Goal: Task Accomplishment & Management: Use online tool/utility

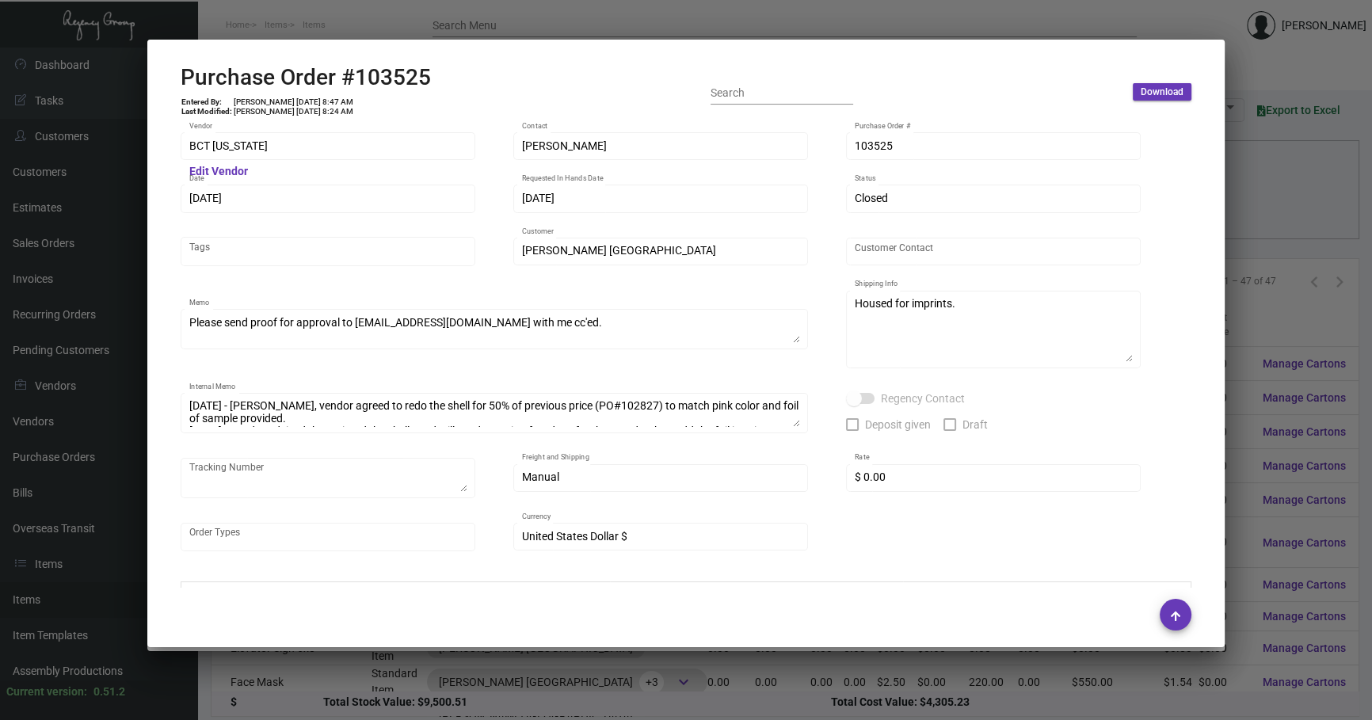
scroll to position [805, 0]
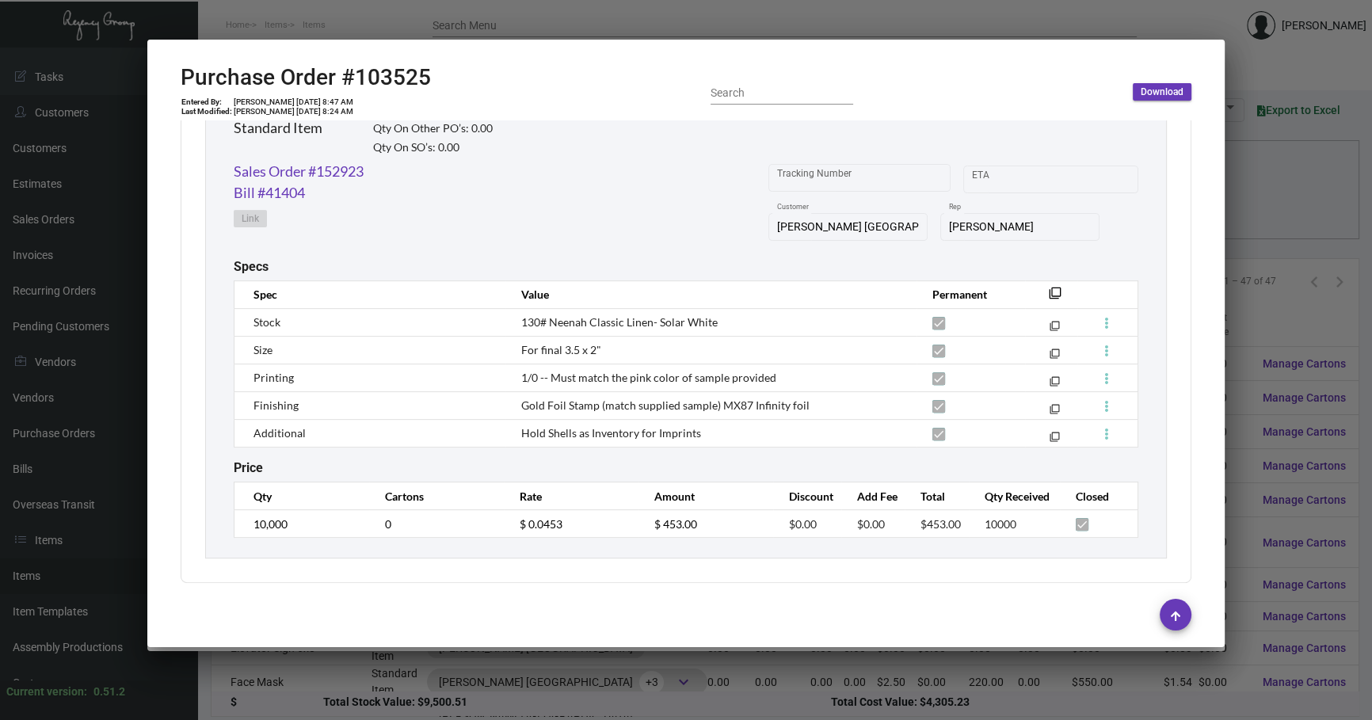
click at [408, 688] on div at bounding box center [686, 360] width 1372 height 720
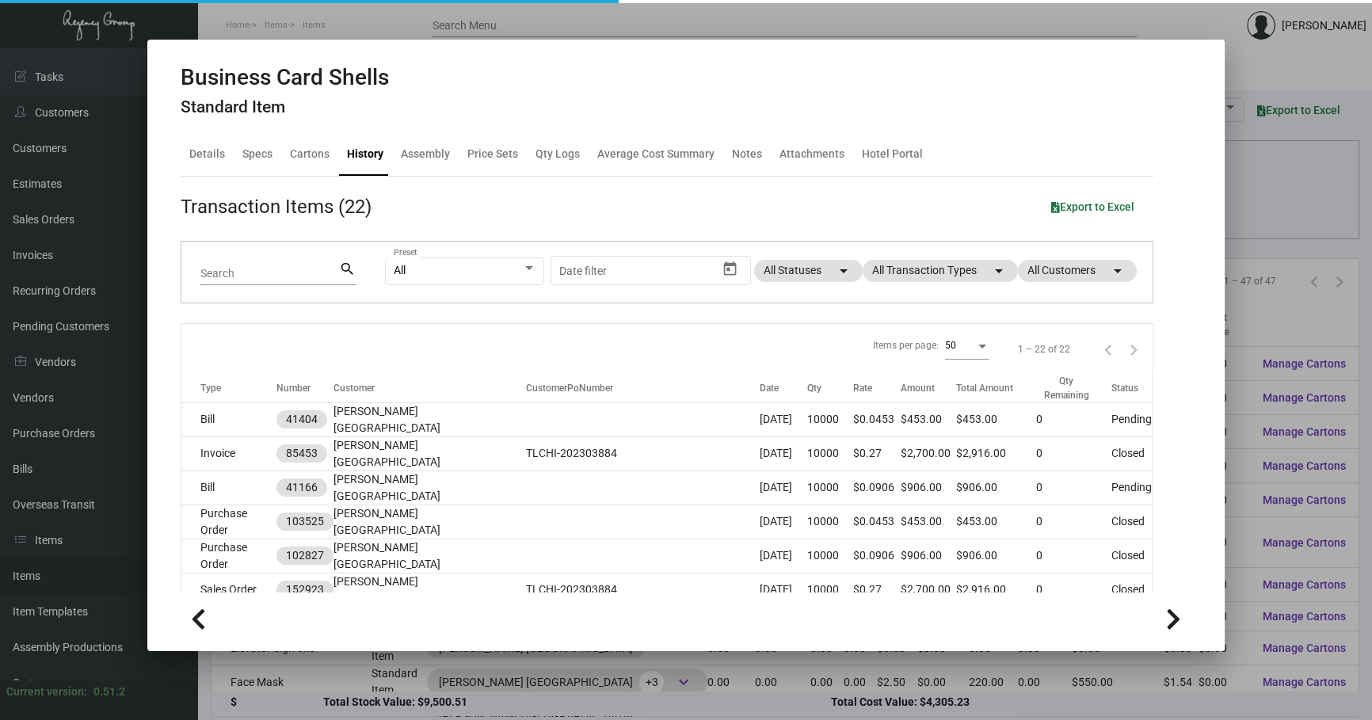
click at [409, 688] on div at bounding box center [686, 360] width 1372 height 720
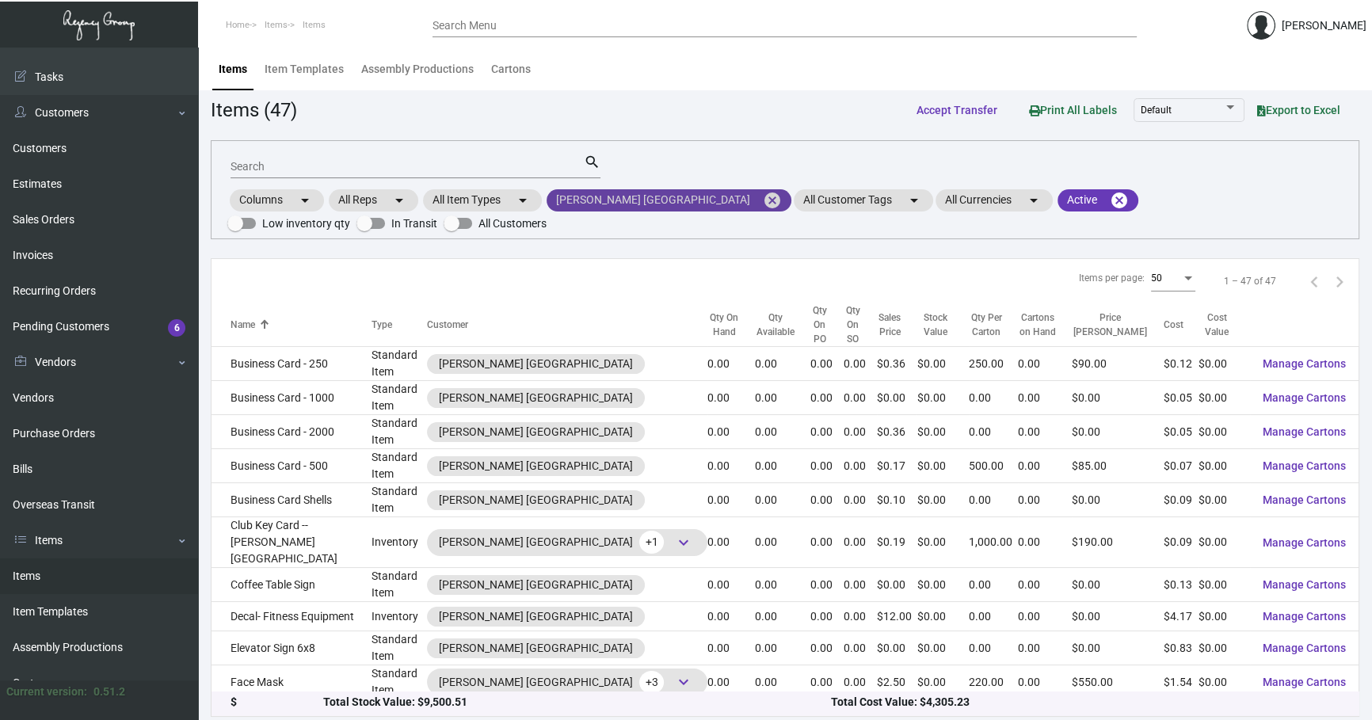
click at [675, 197] on mat-chip "[PERSON_NAME] Chicago cancel" at bounding box center [668, 200] width 245 height 22
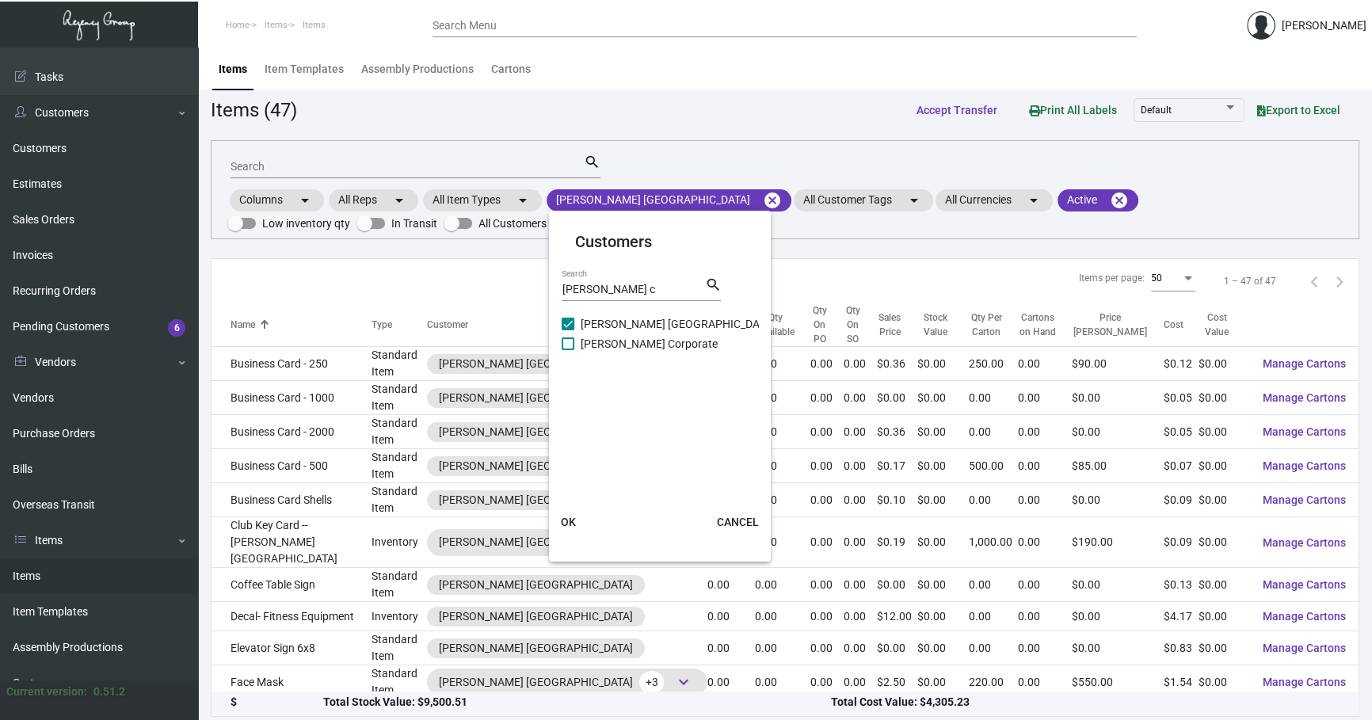
click at [660, 200] on div at bounding box center [686, 360] width 1372 height 720
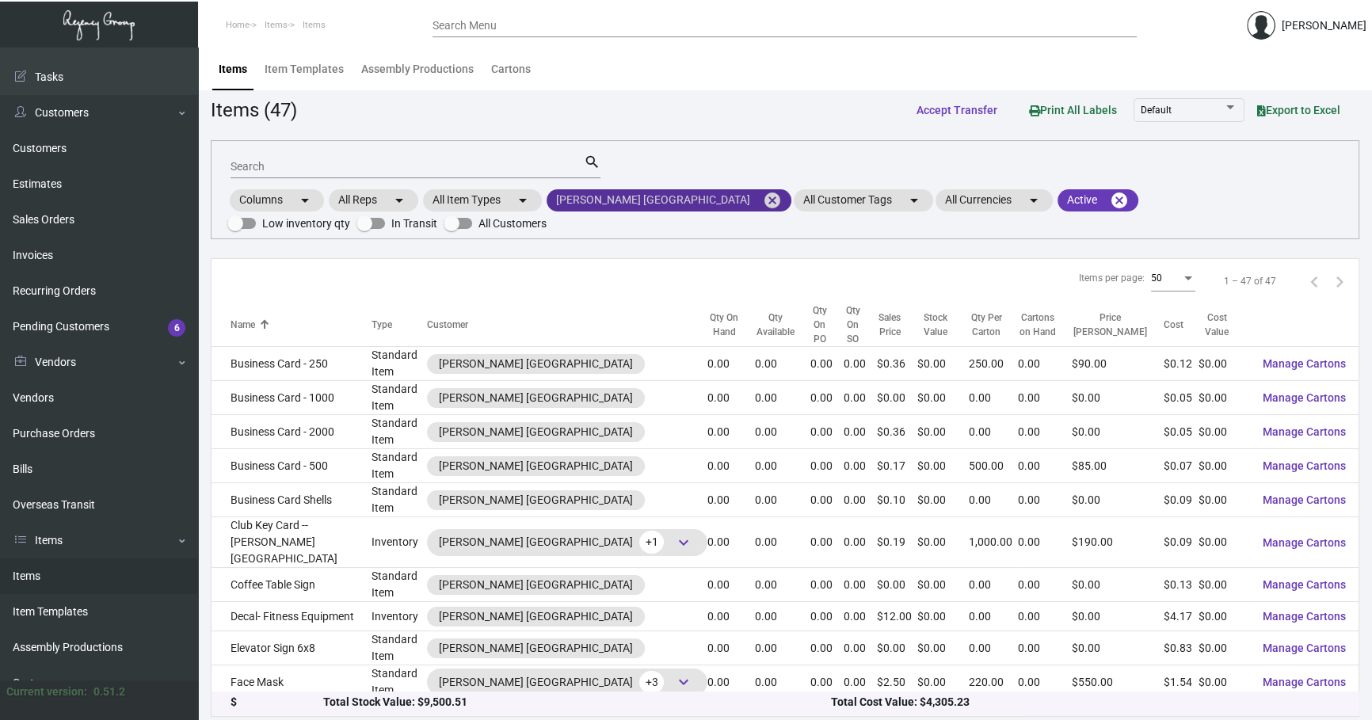
click at [763, 207] on mat-icon "cancel" at bounding box center [772, 200] width 19 height 19
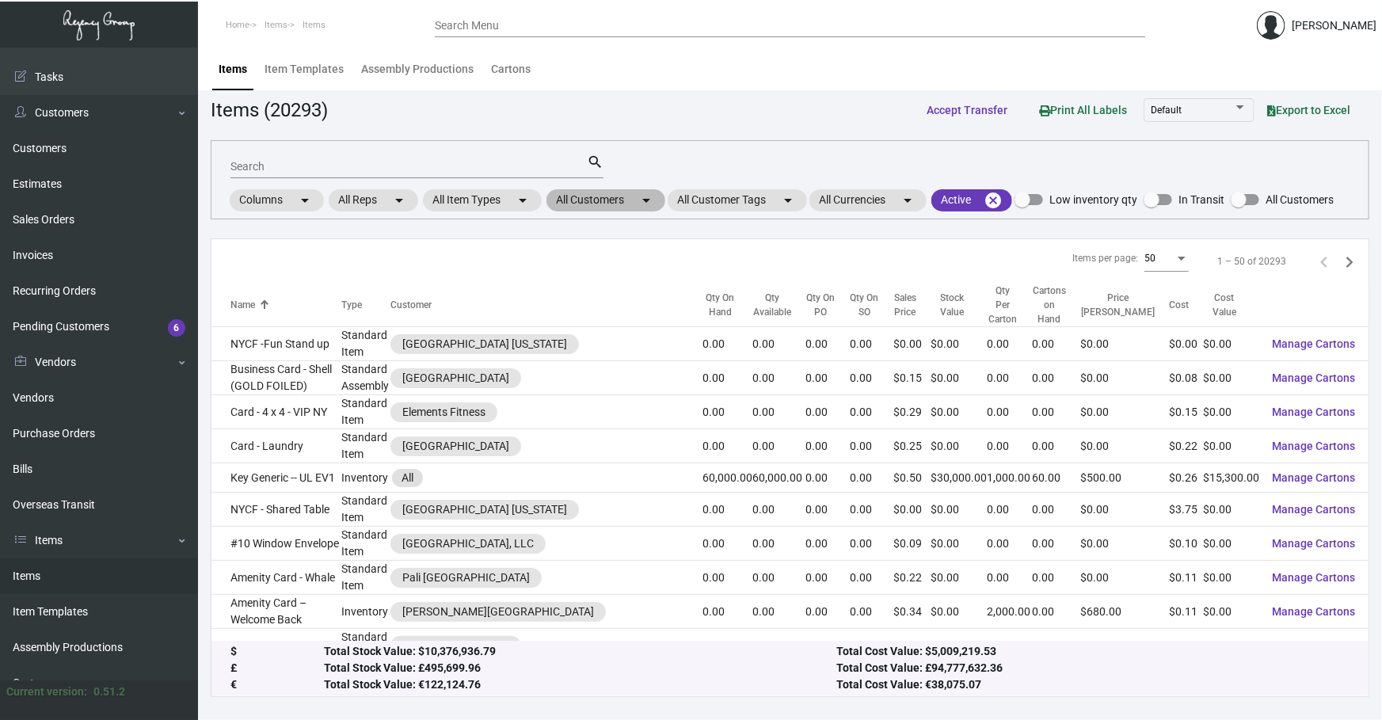
click at [590, 210] on mat-chip "All Customers arrow_drop_down" at bounding box center [605, 200] width 119 height 22
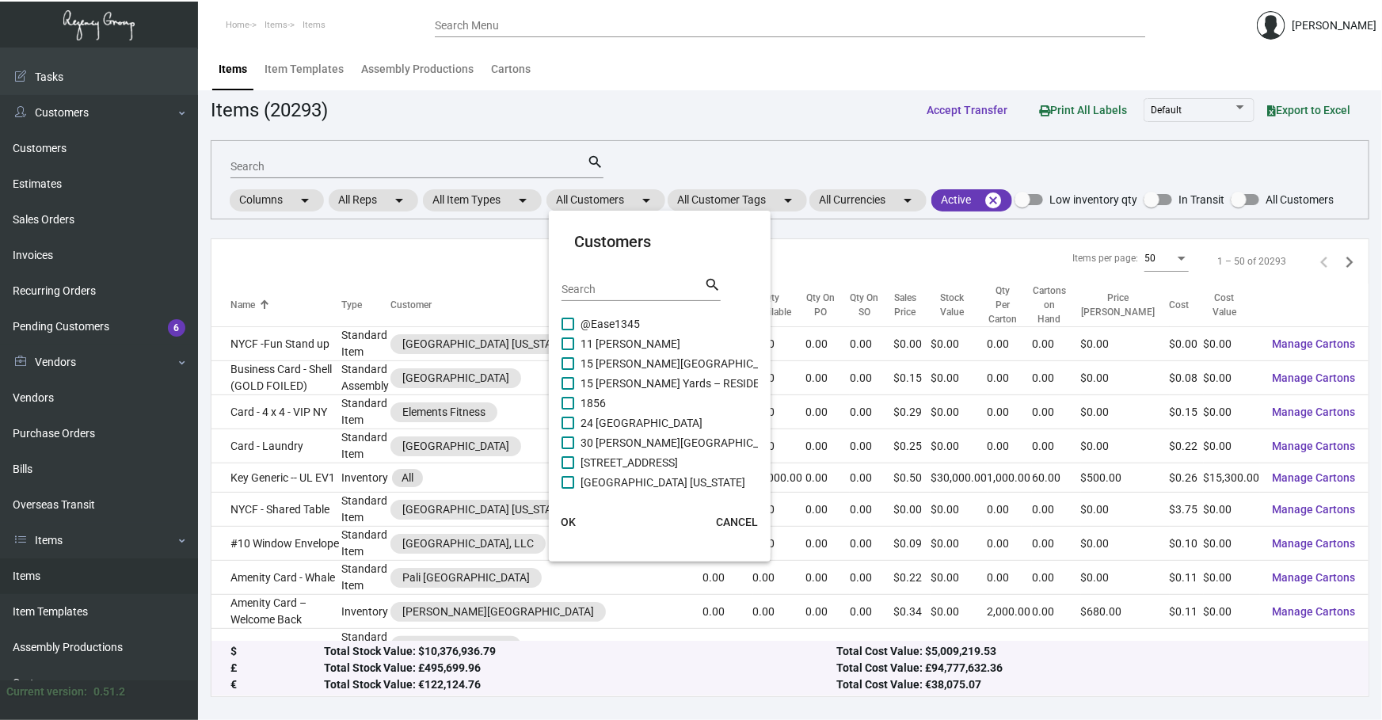
click at [603, 285] on input "Search" at bounding box center [632, 290] width 143 height 13
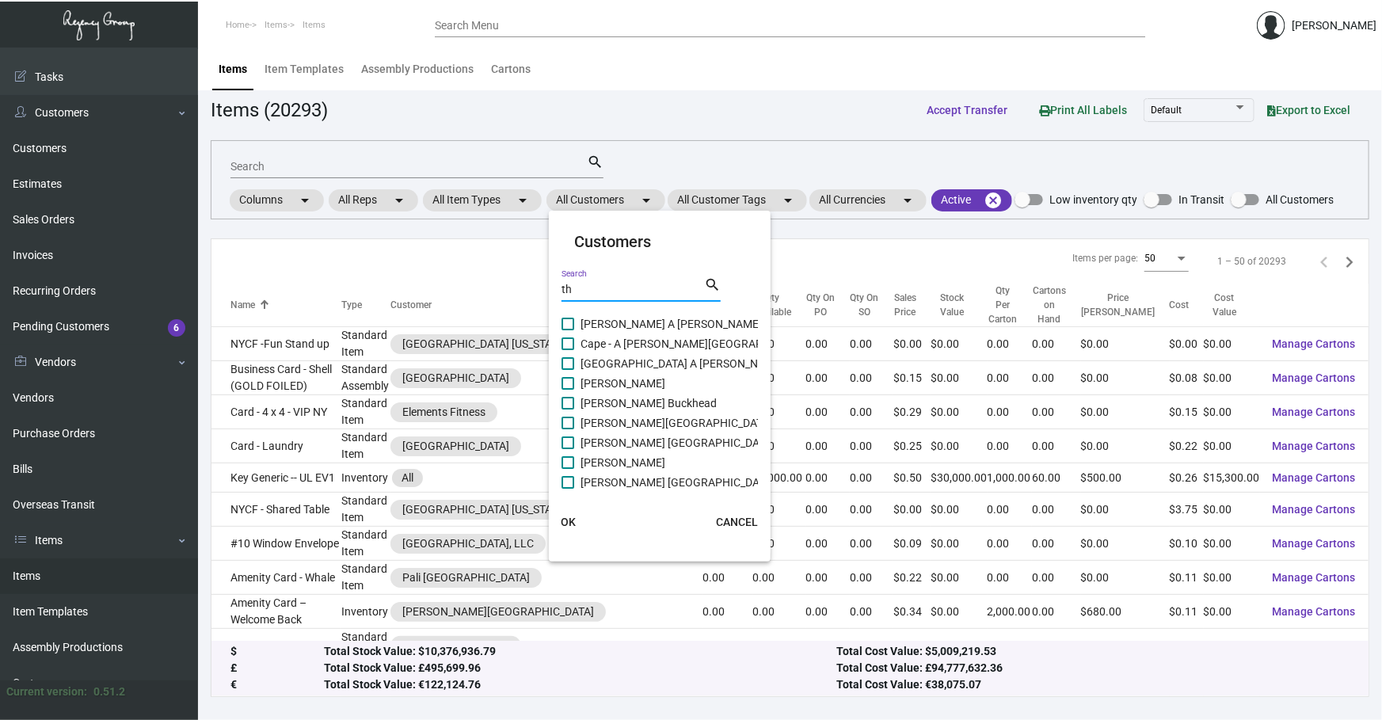
type input "t"
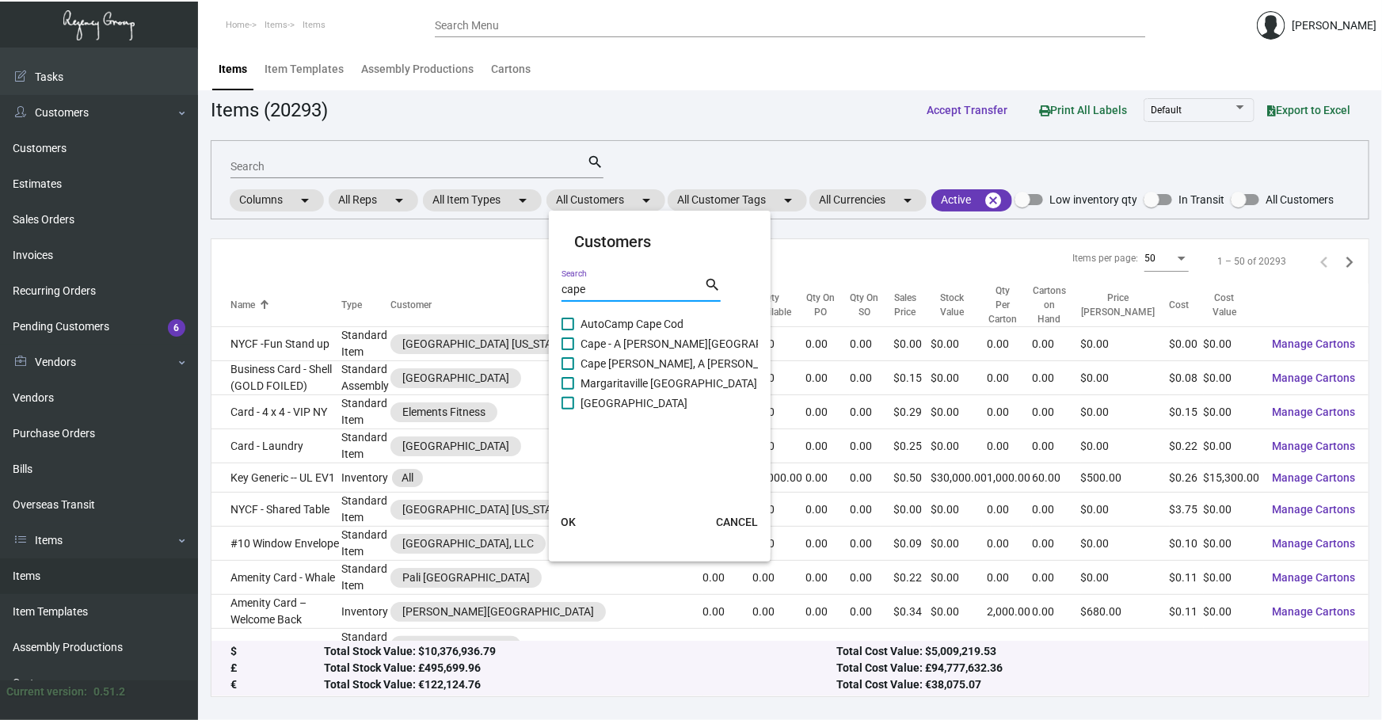
type input "cape"
click at [634, 345] on span "Cape - A [PERSON_NAME][GEOGRAPHIC_DATA]" at bounding box center [697, 343] width 234 height 19
click at [568, 350] on input "Cape - A [PERSON_NAME][GEOGRAPHIC_DATA]" at bounding box center [567, 350] width 1 height 1
checkbox input "true"
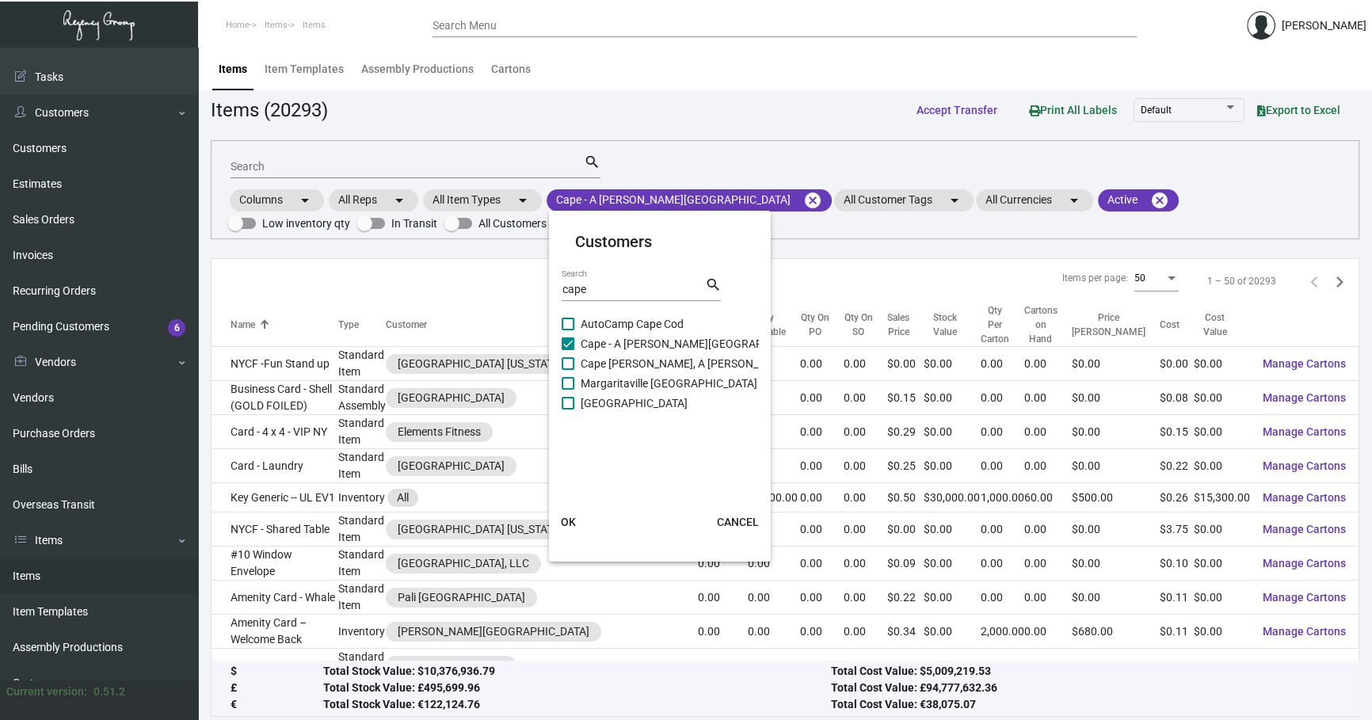
click at [579, 523] on button "OK" at bounding box center [567, 522] width 51 height 29
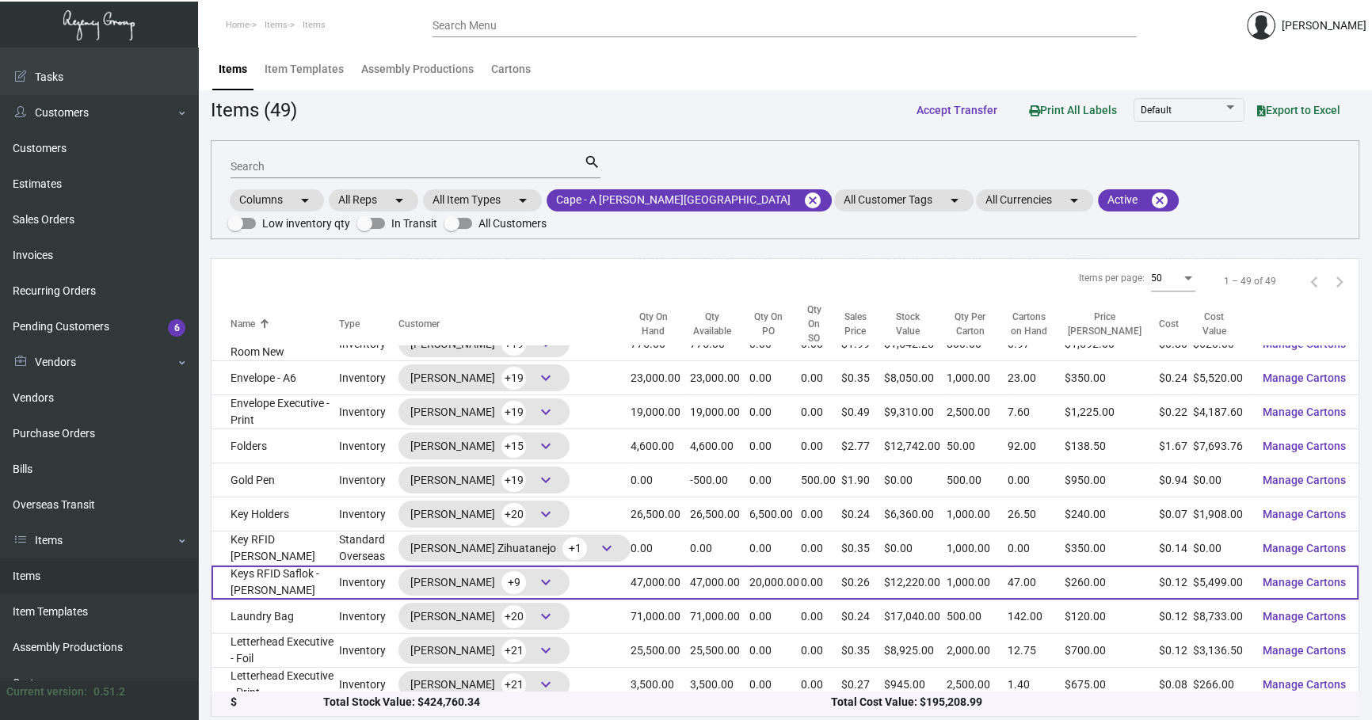
scroll to position [480, 0]
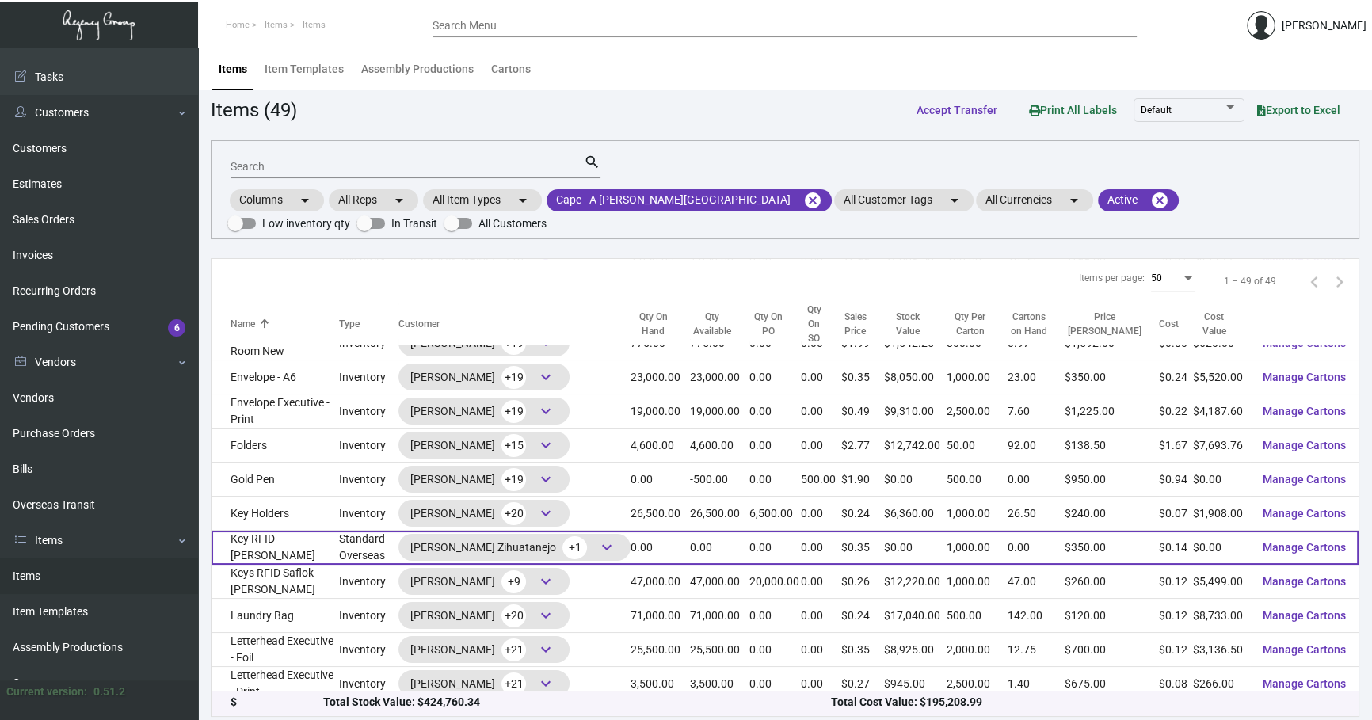
click at [339, 531] on td "Key RFID [PERSON_NAME]" at bounding box center [275, 548] width 128 height 34
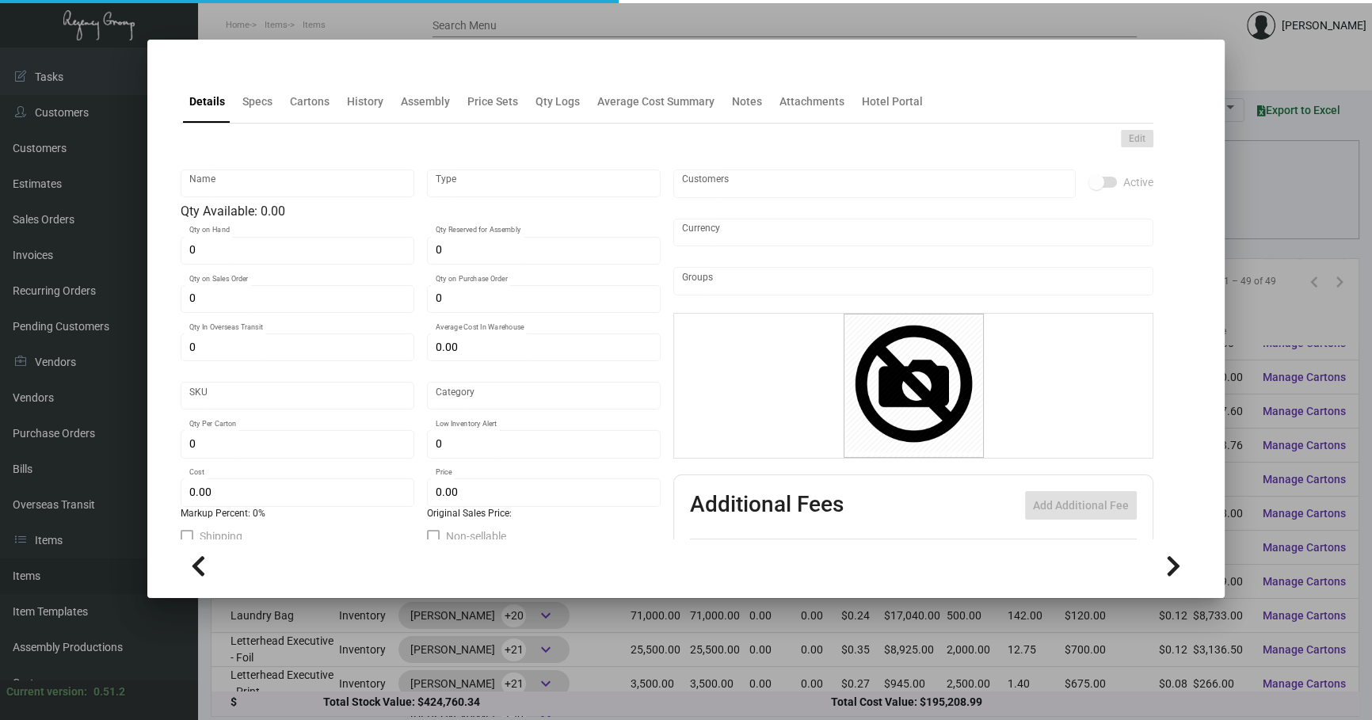
type input "Key RFID [PERSON_NAME]"
type input "Standard Overseas"
type input "$ 0.145"
type input "3125"
type input "Overseas"
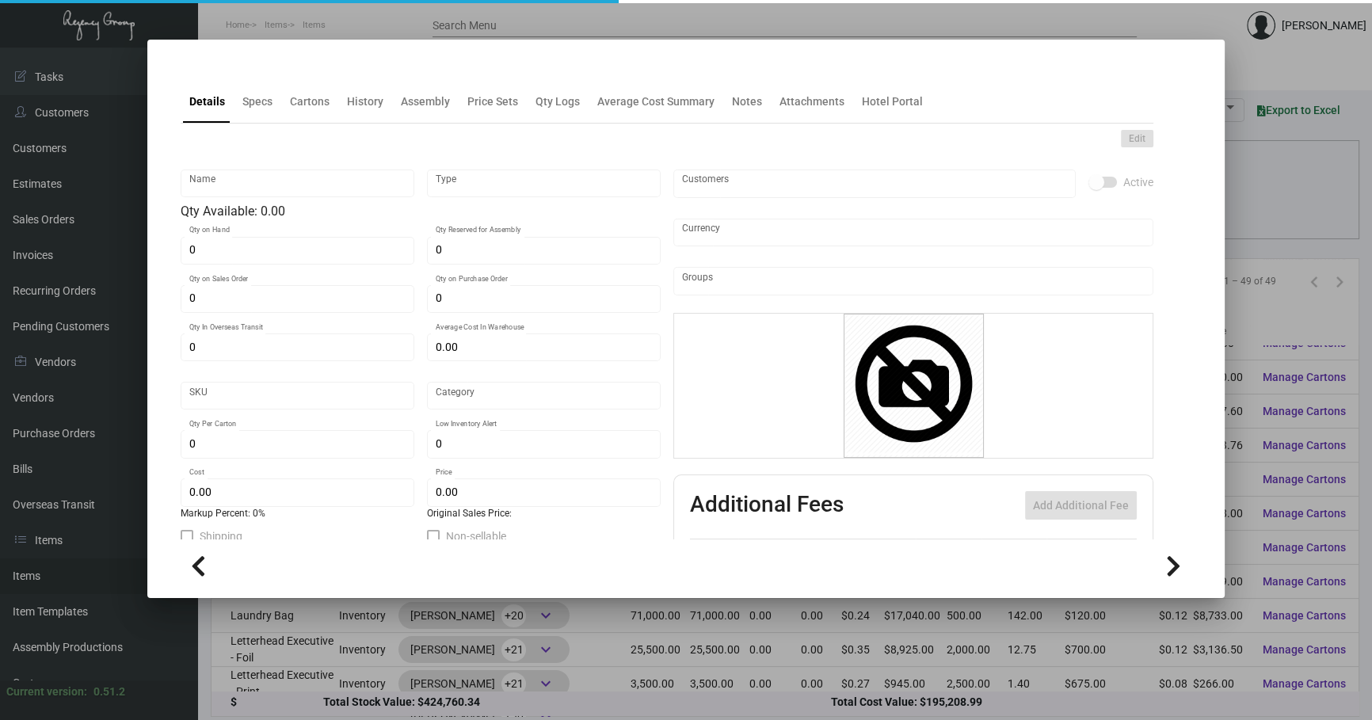
type input "1,000"
type input "$ 0.138"
type input "$ 0.35"
type textarea "[PERSON_NAME] Zihuatanejo Keys: Size CR80, #30 mill black core dull laminated p…"
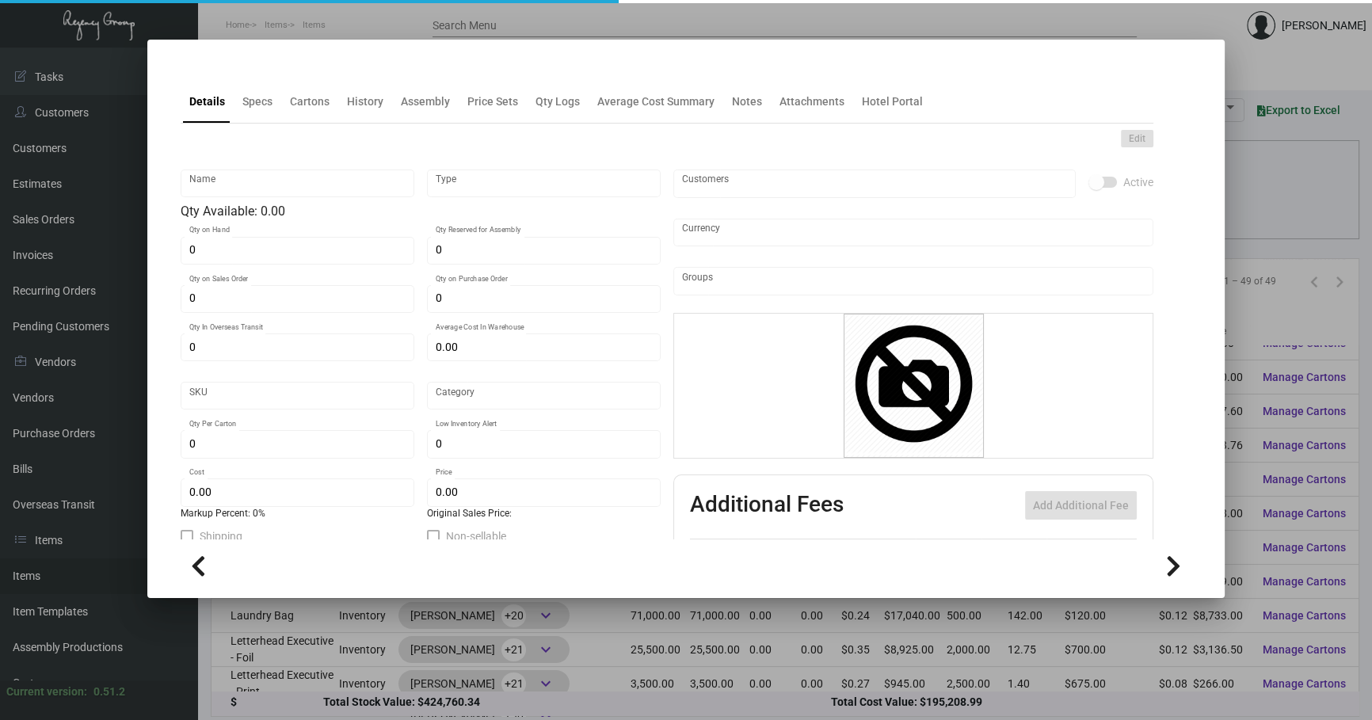
checkbox input "true"
type input "United States Dollar $"
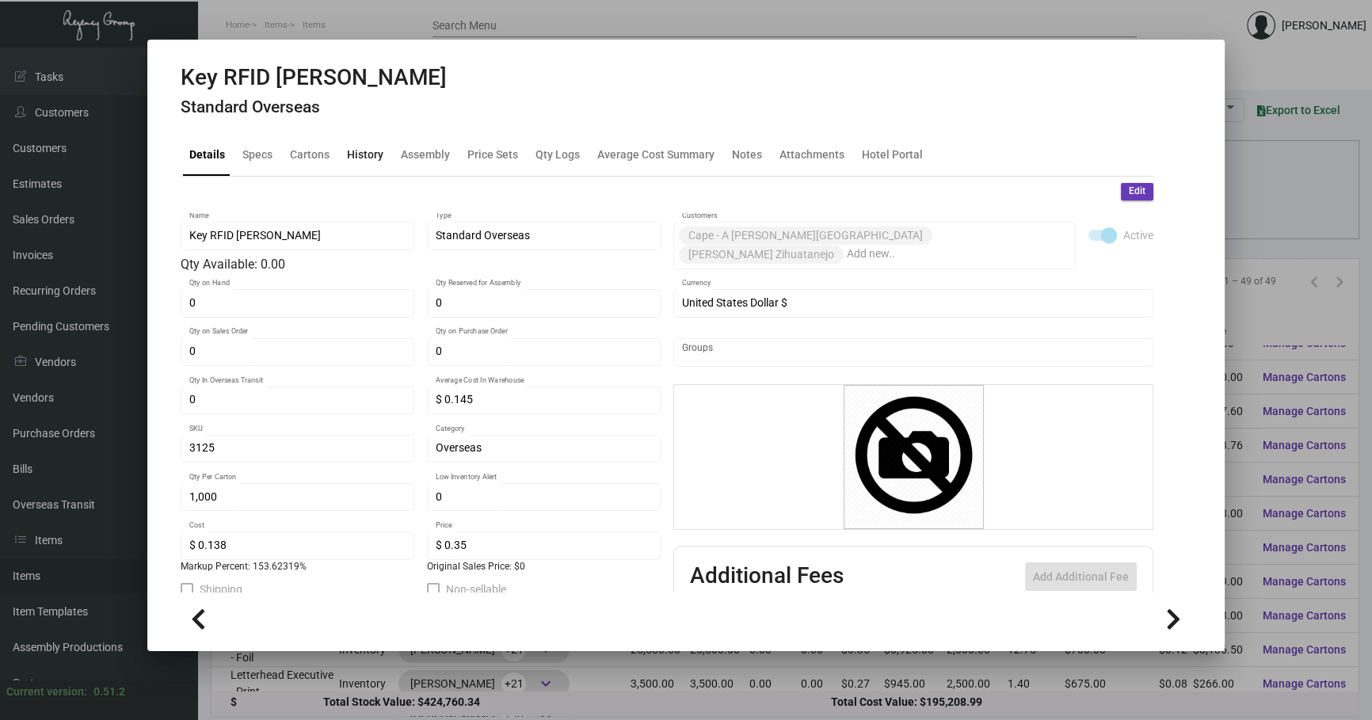
click at [360, 151] on div "History" at bounding box center [365, 154] width 36 height 17
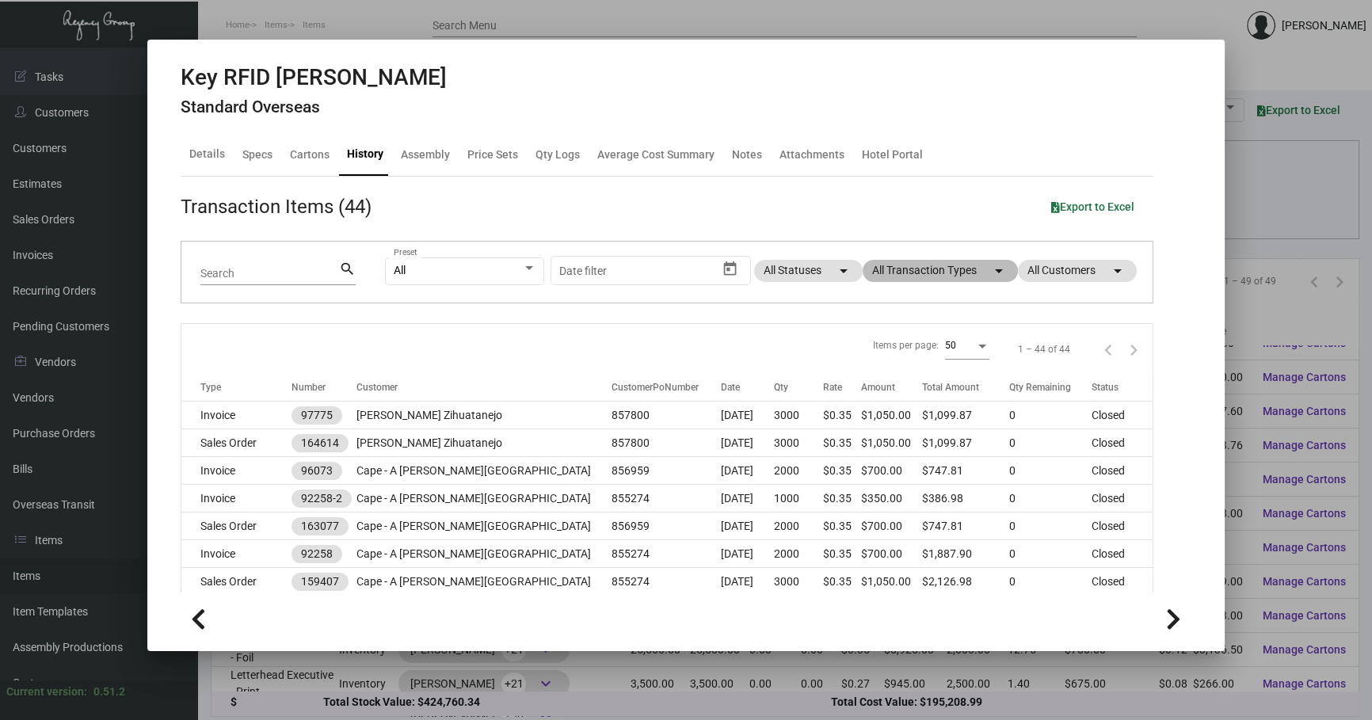
click at [945, 280] on mat-chip "All Transaction Types arrow_drop_down" at bounding box center [939, 271] width 155 height 22
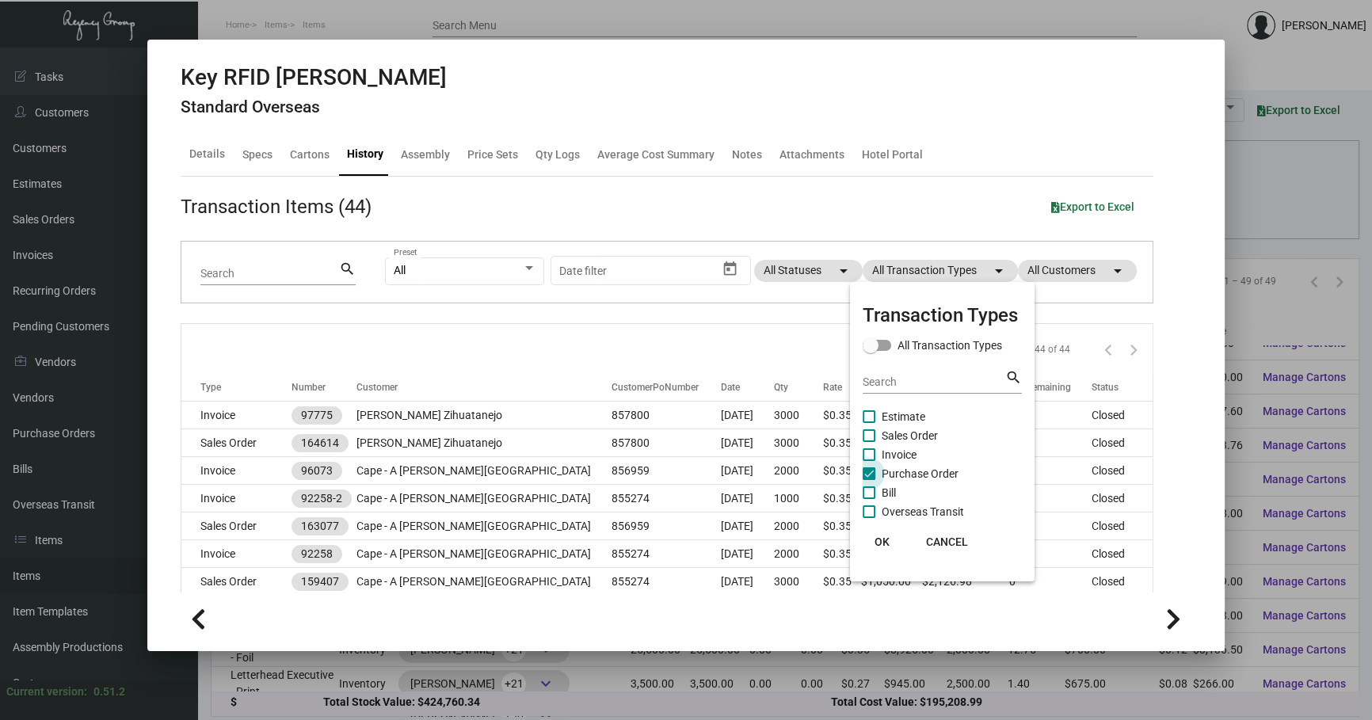
click at [890, 474] on span "Purchase Order" at bounding box center [919, 473] width 77 height 19
click at [869, 480] on input "Purchase Order" at bounding box center [868, 480] width 1 height 1
click at [890, 474] on span "Purchase Order" at bounding box center [919, 473] width 77 height 19
click at [869, 480] on input "Purchase Order" at bounding box center [868, 480] width 1 height 1
checkbox input "true"
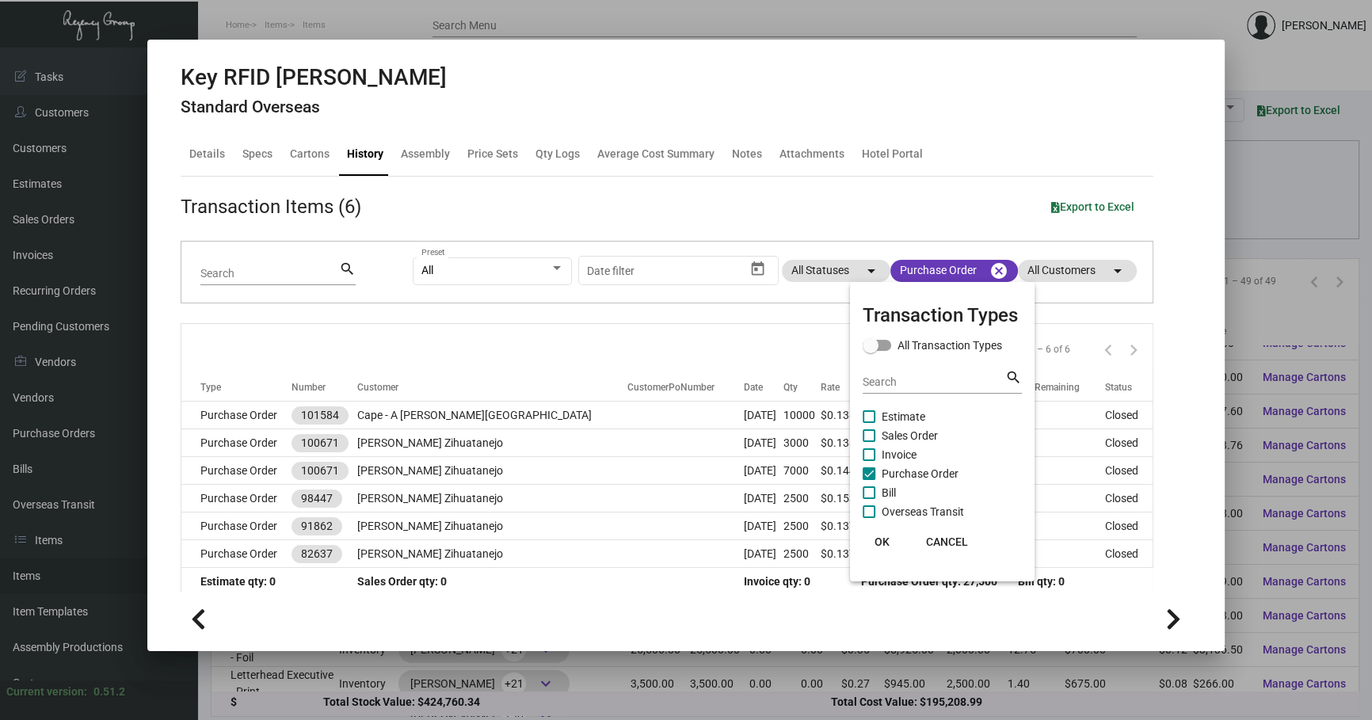
click at [471, 336] on div at bounding box center [686, 360] width 1372 height 720
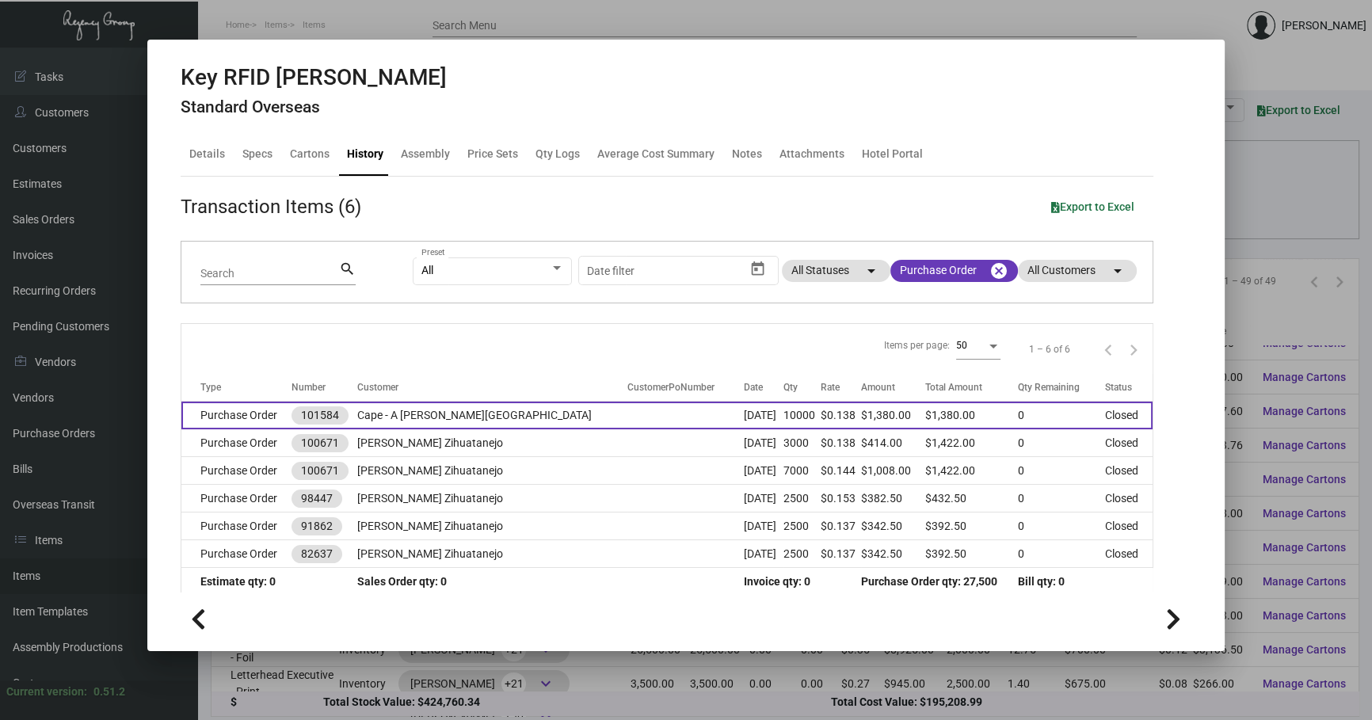
click at [627, 413] on td at bounding box center [685, 416] width 116 height 28
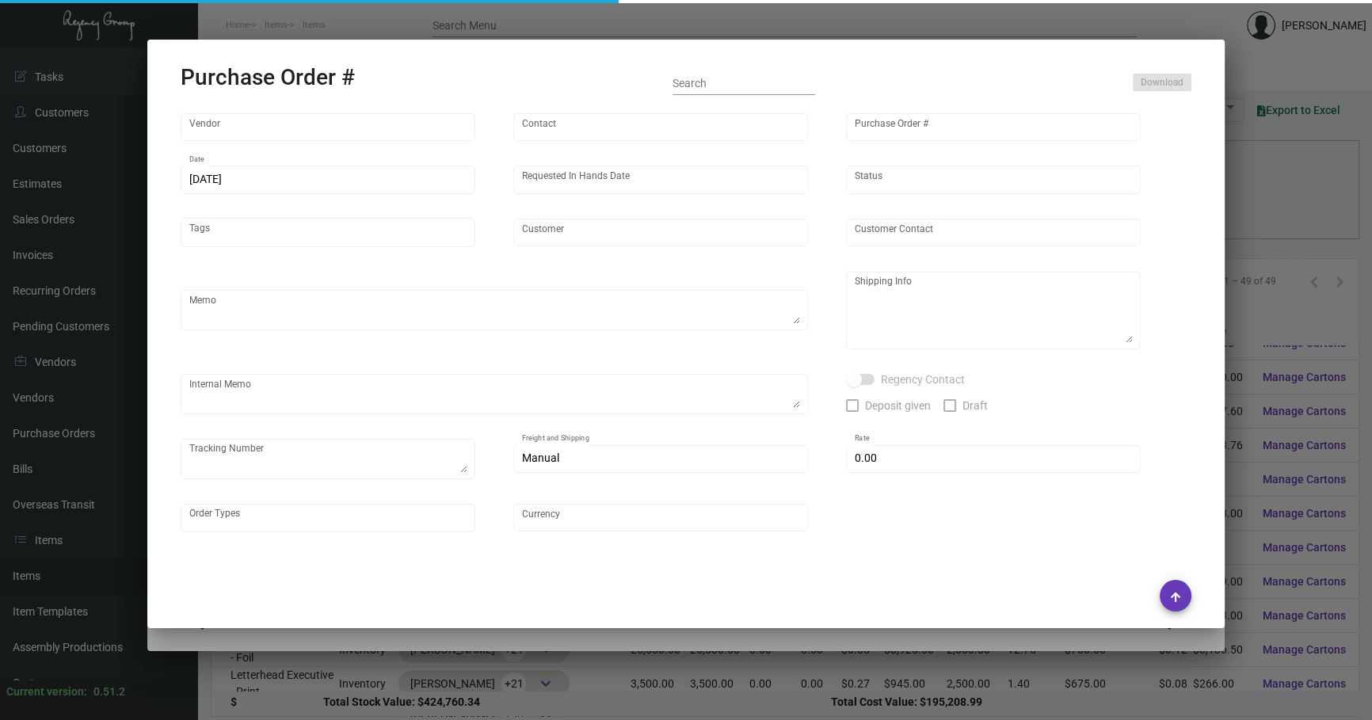
type input "Nexqo"
type input "[PERSON_NAME]"
type input "101584"
type input "[DATE]"
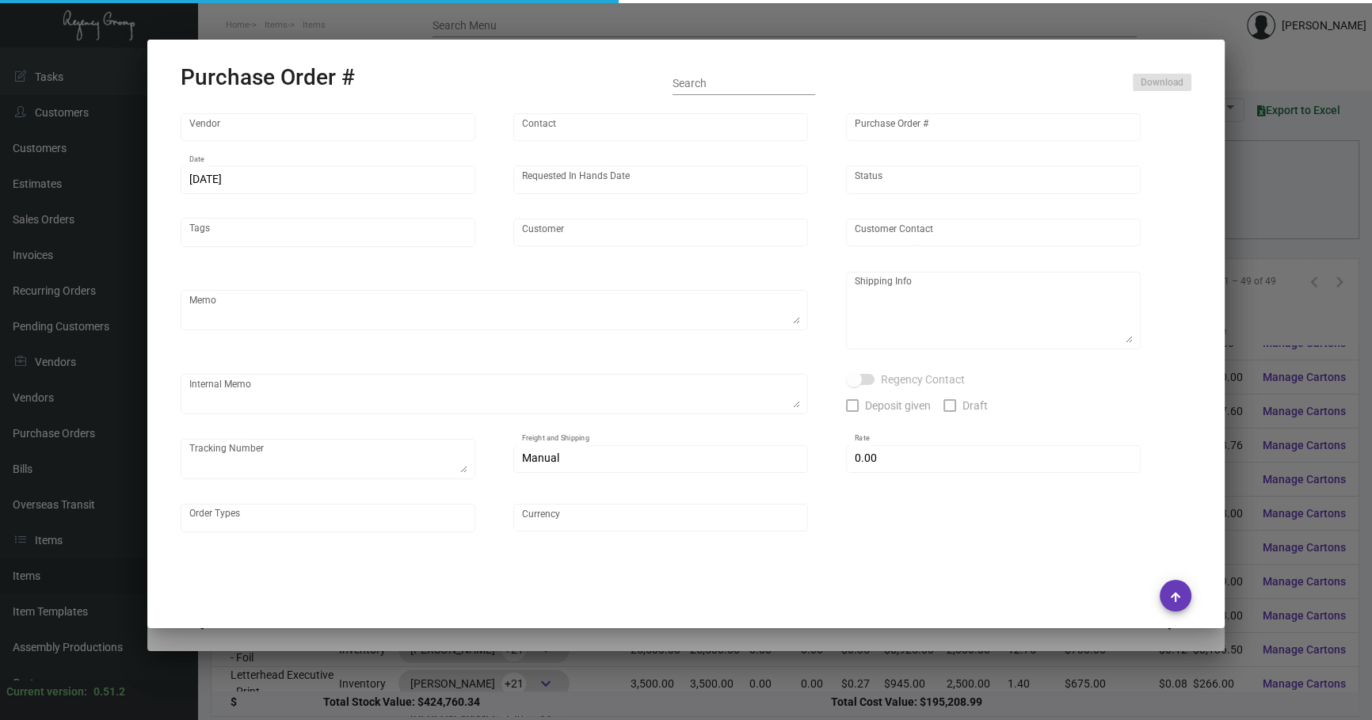
type input "Cape - A [PERSON_NAME][GEOGRAPHIC_DATA]"
type textarea "Air to LA"
type textarea "Regency Group NJ - [PERSON_NAME] [STREET_ADDRESS]"
checkbox input "true"
type input "$ 0.00"
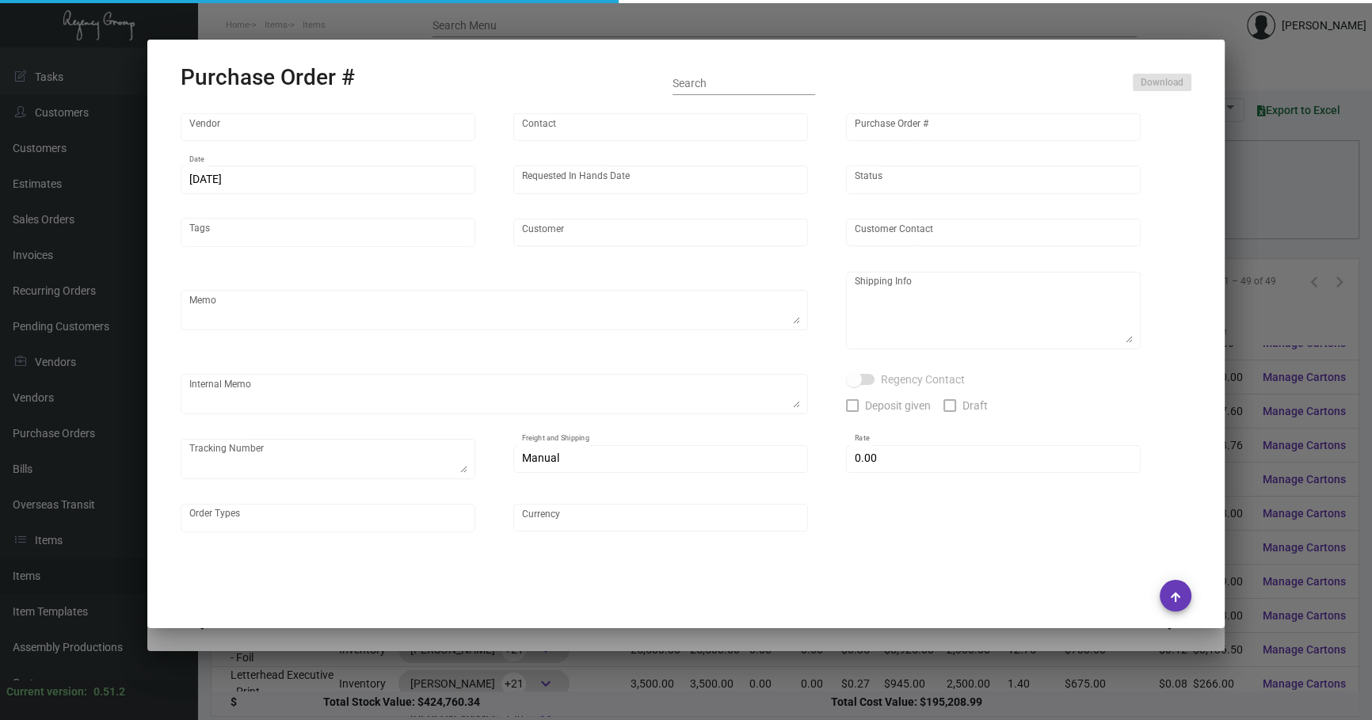
type input "United States Dollar $"
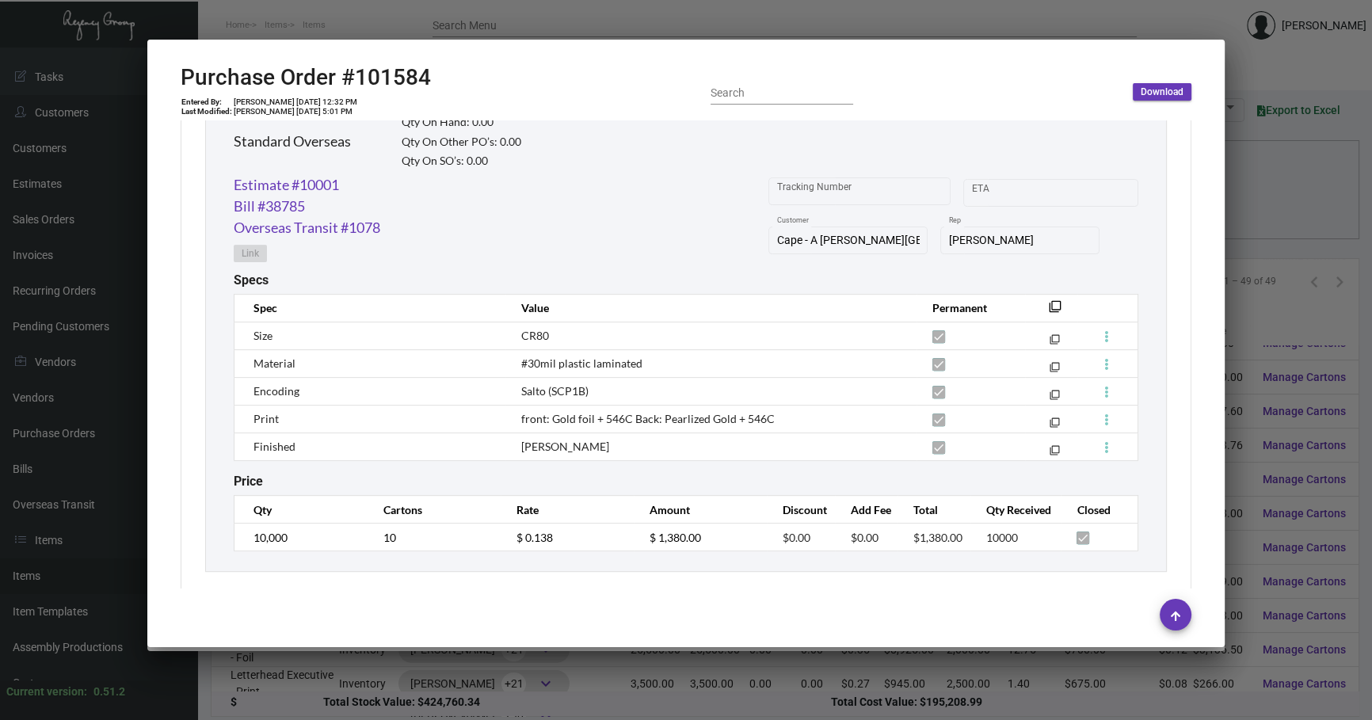
scroll to position [805, 0]
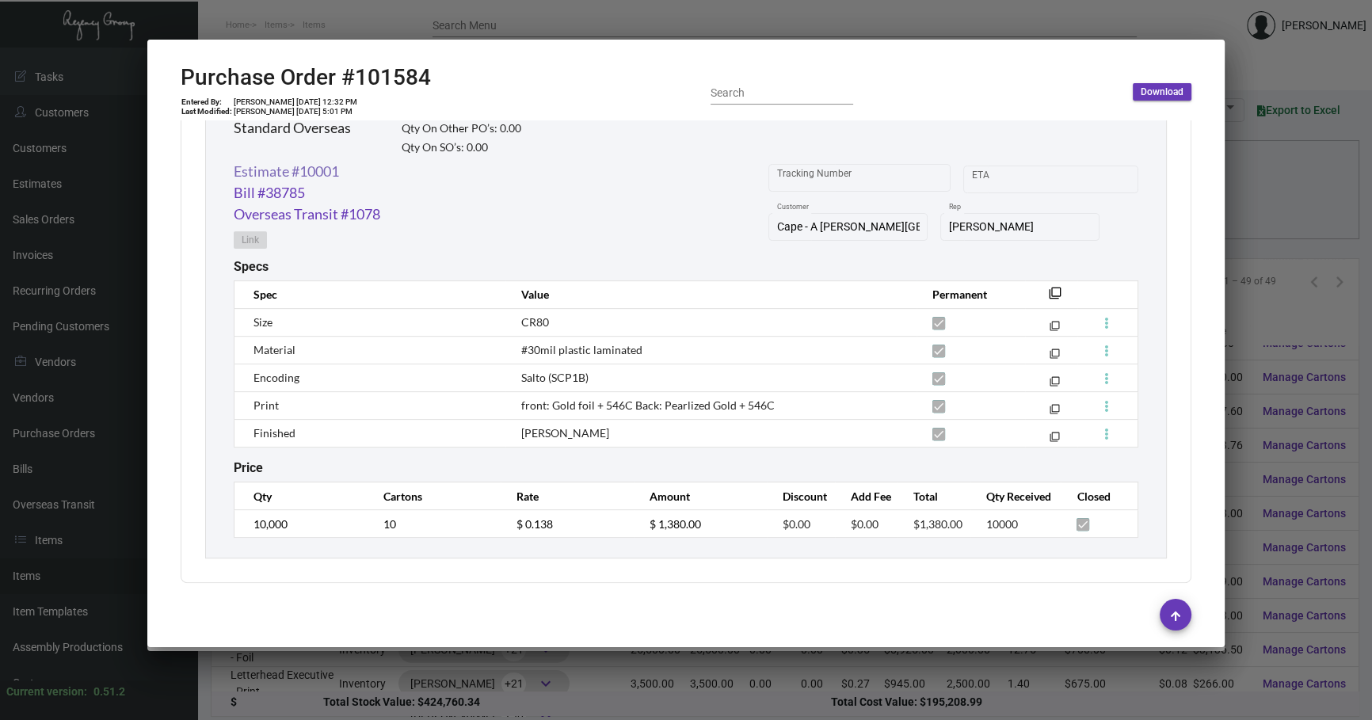
click at [317, 173] on link "Estimate #10001" at bounding box center [286, 171] width 105 height 21
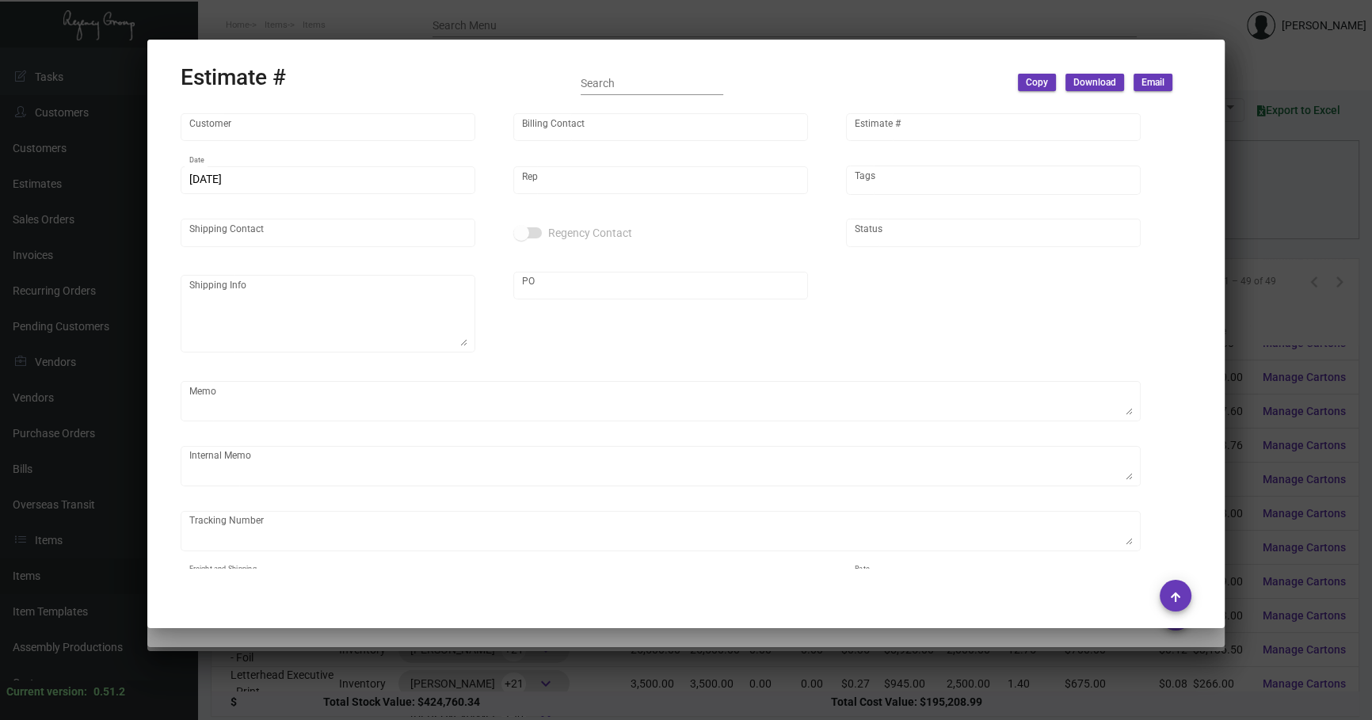
type input "Cape - A [PERSON_NAME][GEOGRAPHIC_DATA]"
type input "Grupo Asimex Del Norte SA de CV Hotel [GEOGRAPHIC_DATA]"
type input "10001"
type input "[DATE]"
type input "[PERSON_NAME]"
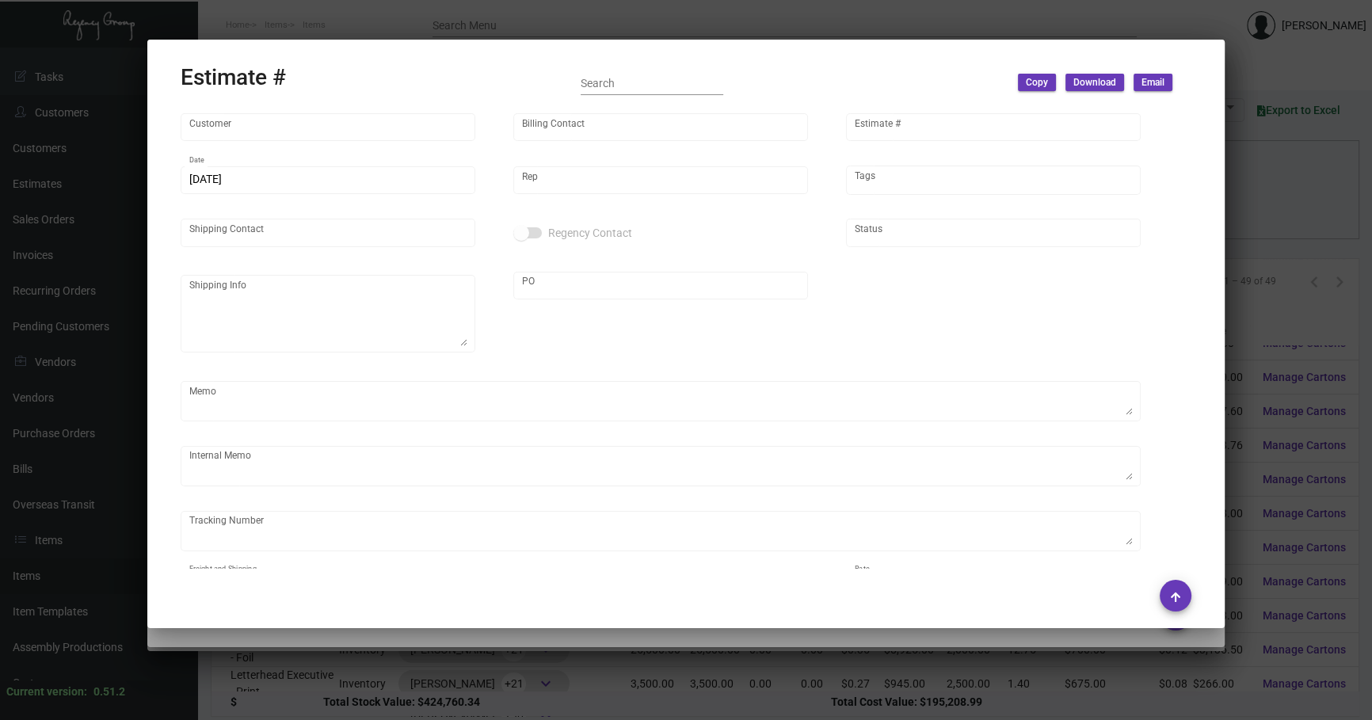
type input "[PERSON_NAME]"
type input "United States Dollar $"
type input "$ 0.00"
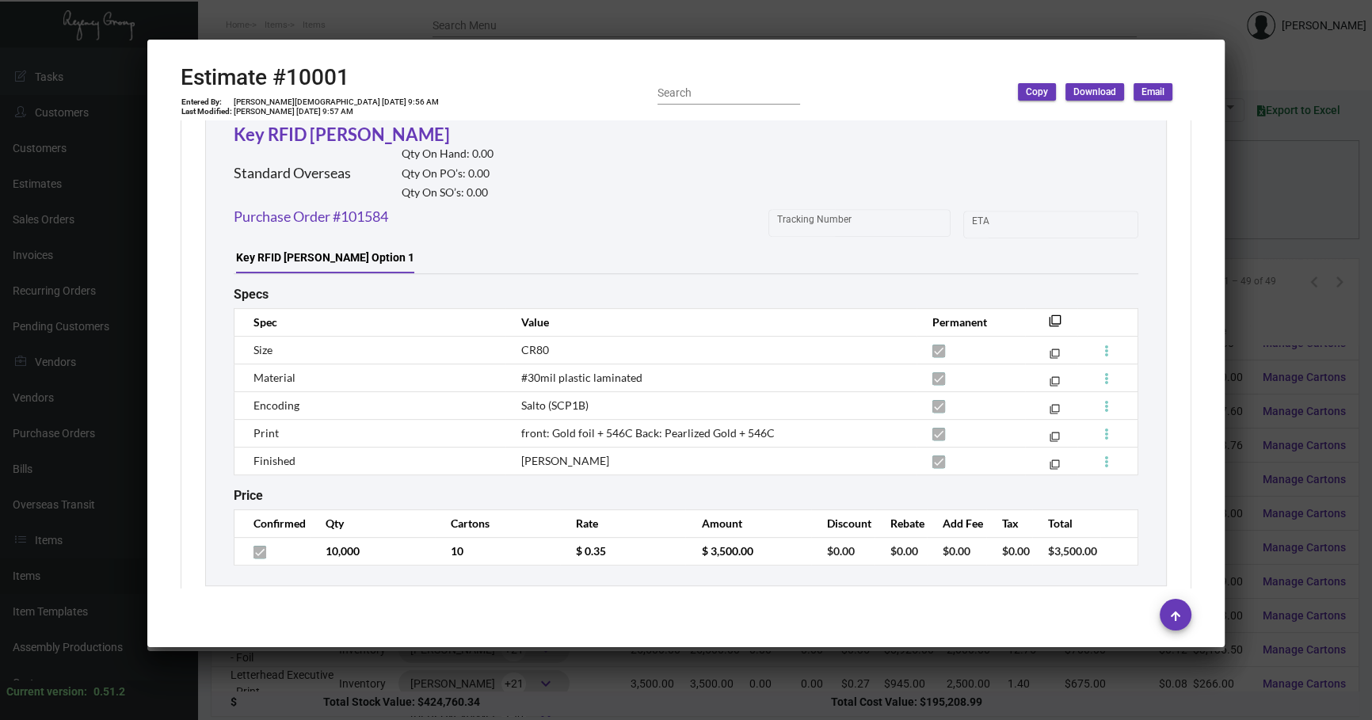
scroll to position [893, 0]
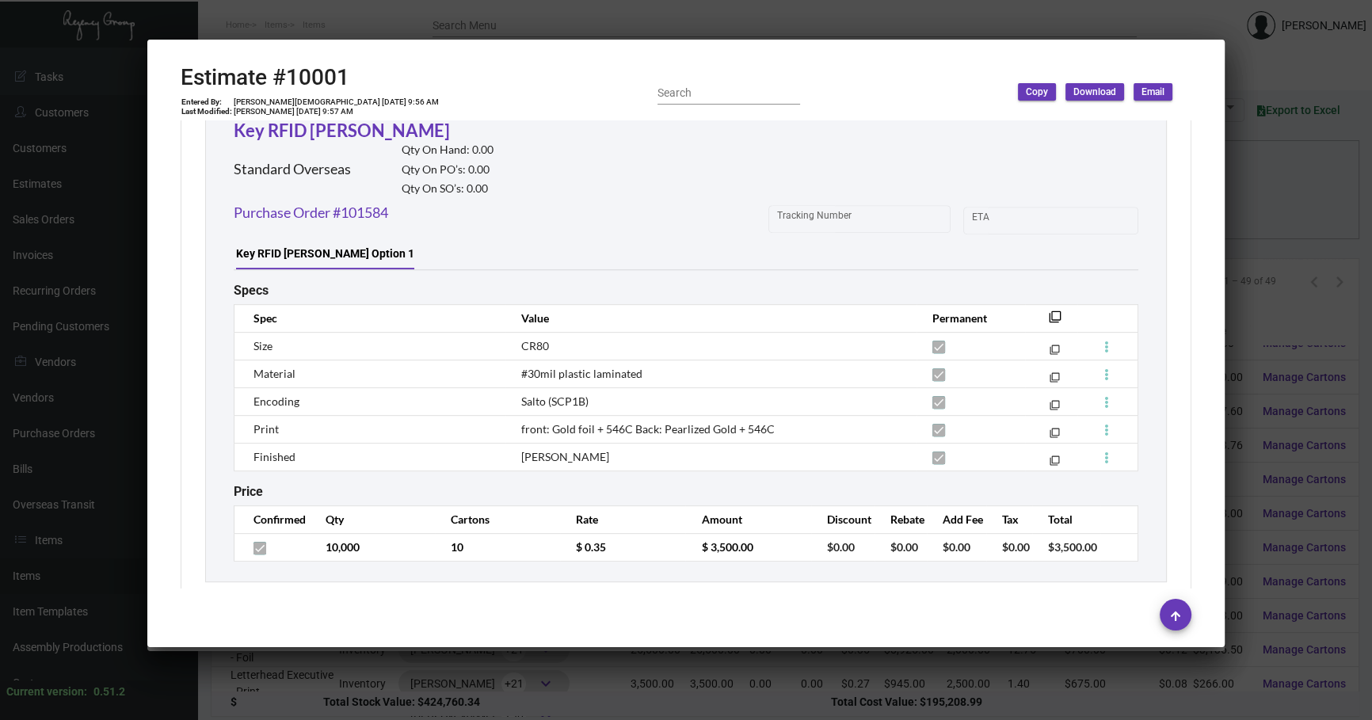
click at [1287, 200] on div at bounding box center [686, 360] width 1372 height 720
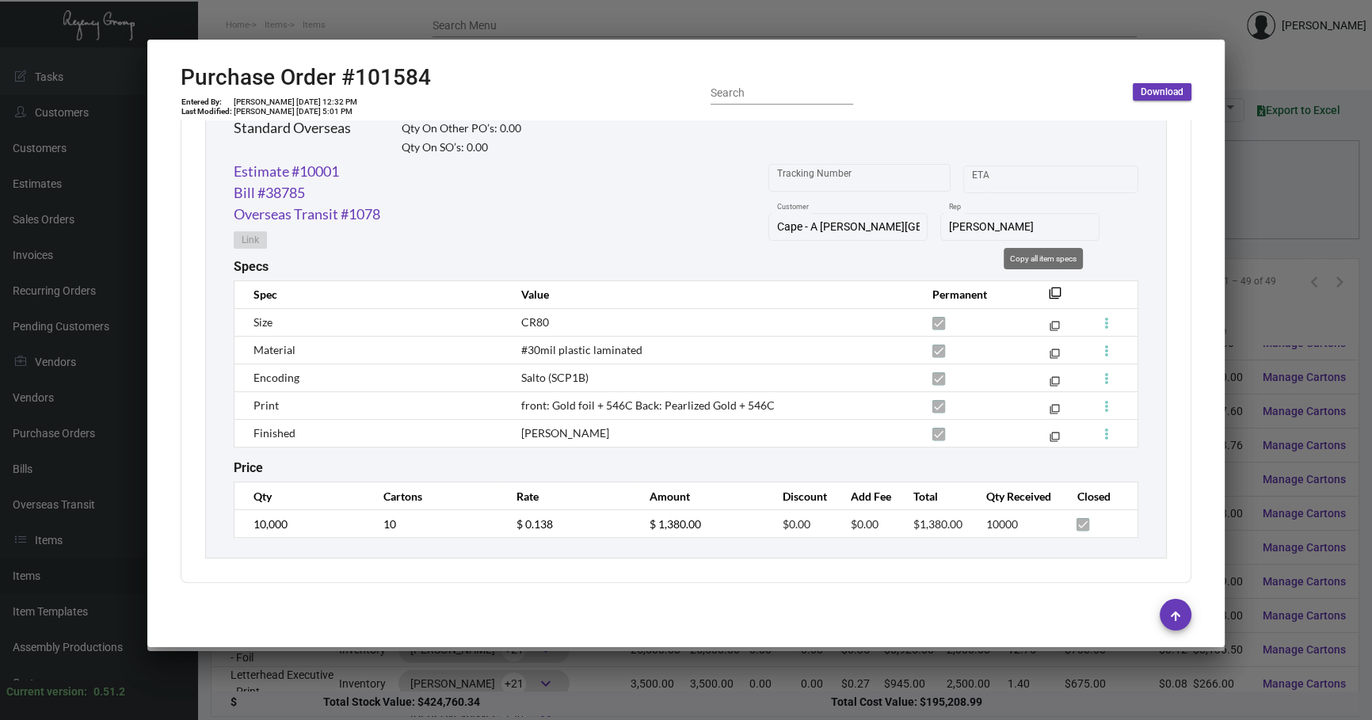
click at [1049, 291] on mat-icon "filter_none" at bounding box center [1055, 297] width 13 height 13
click at [326, 171] on link "Estimate #10001" at bounding box center [286, 171] width 105 height 21
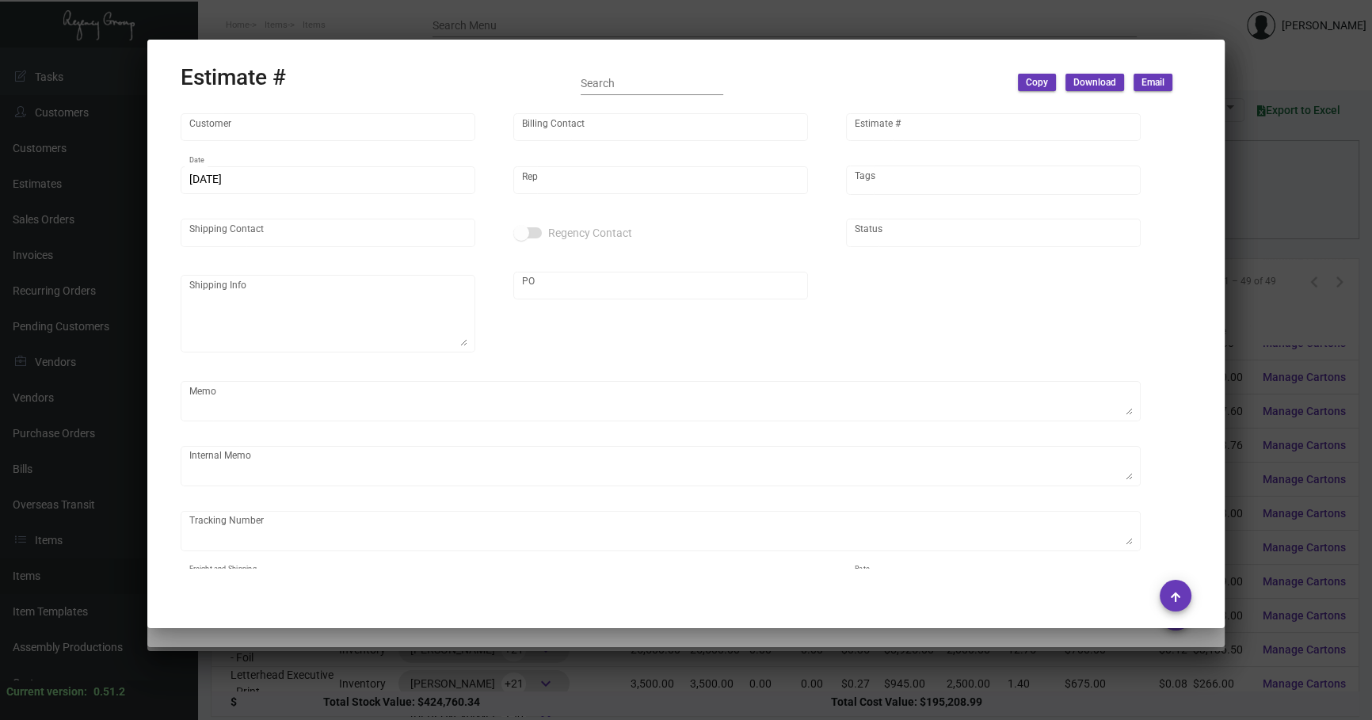
type input "Cape - A [PERSON_NAME][GEOGRAPHIC_DATA]"
type input "Grupo Asimex Del Norte SA de CV Hotel [GEOGRAPHIC_DATA]"
type input "10001"
type input "[DATE]"
type input "[PERSON_NAME]"
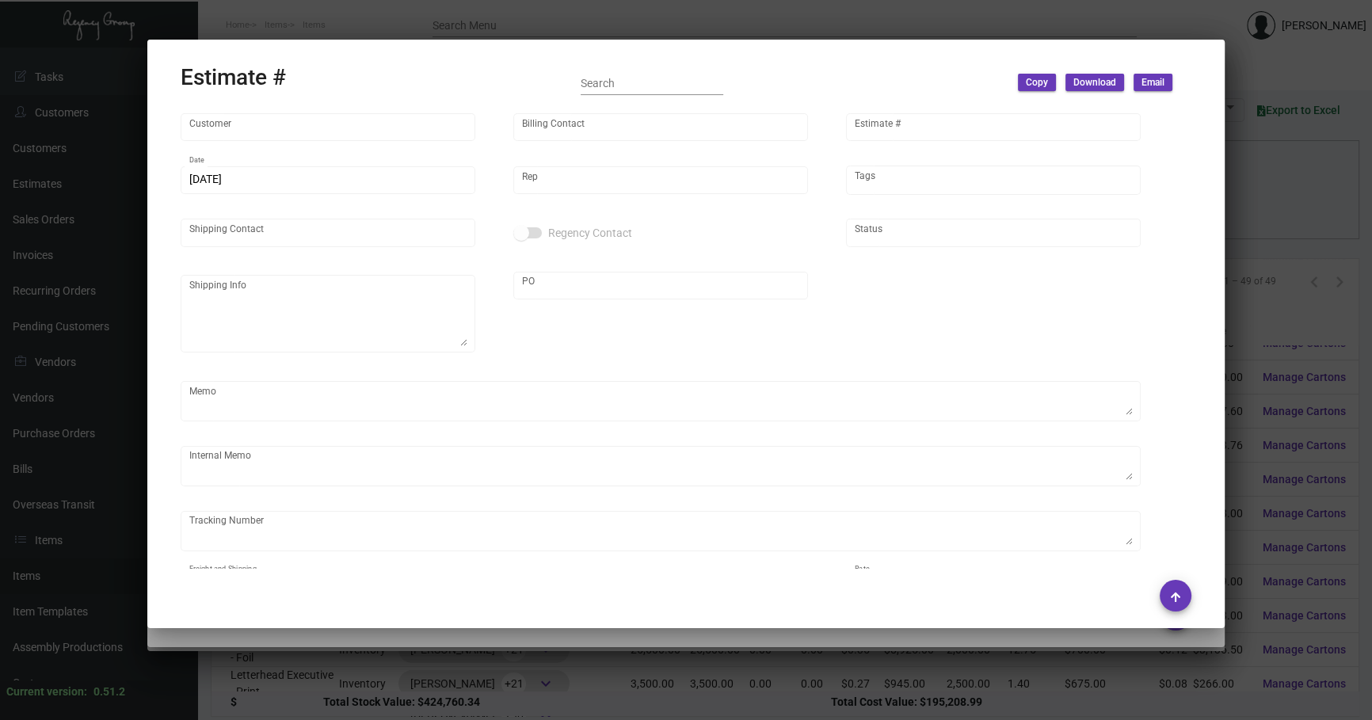
type input "[PERSON_NAME]"
type input "United States Dollar $"
type input "$ 0.00"
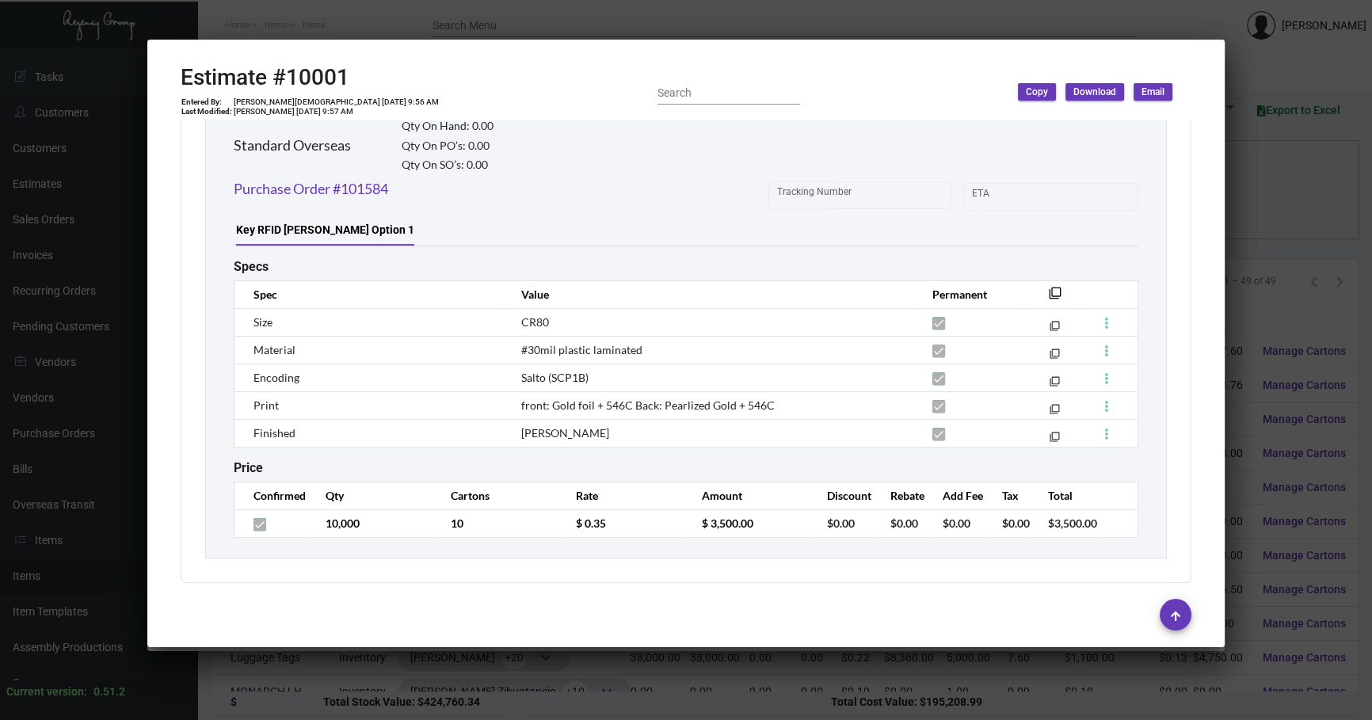
scroll to position [600, 0]
